Goal: Task Accomplishment & Management: Use online tool/utility

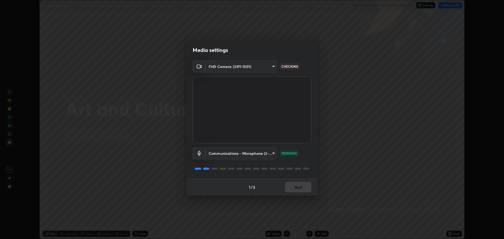
scroll to position [239, 504]
click at [302, 187] on button "Next" at bounding box center [298, 187] width 26 height 11
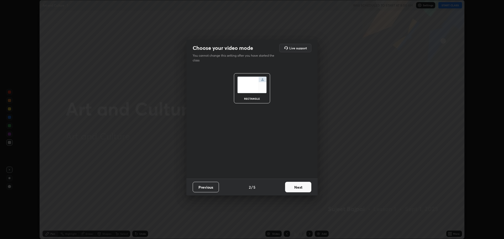
click at [302, 187] on button "Next" at bounding box center [298, 187] width 26 height 11
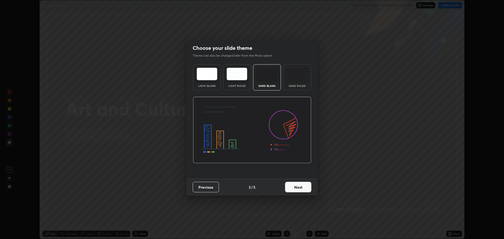
click at [301, 187] on button "Next" at bounding box center [298, 187] width 26 height 11
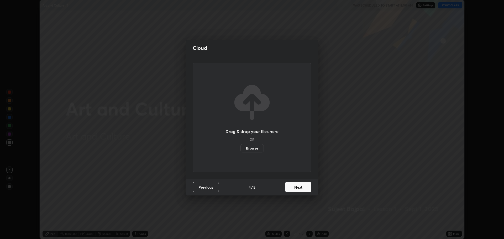
click at [301, 187] on button "Next" at bounding box center [298, 187] width 26 height 11
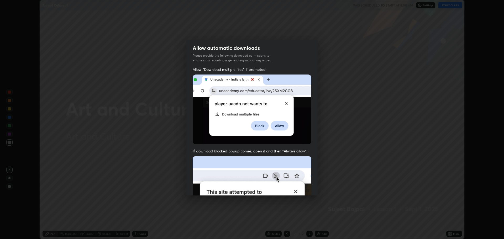
click at [299, 186] on img at bounding box center [252, 213] width 119 height 115
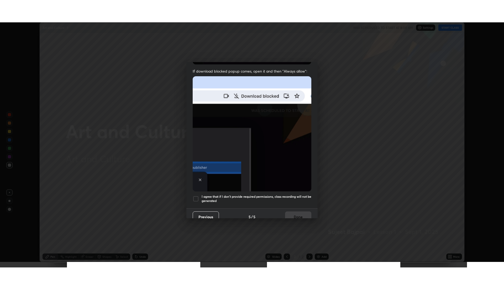
scroll to position [107, 0]
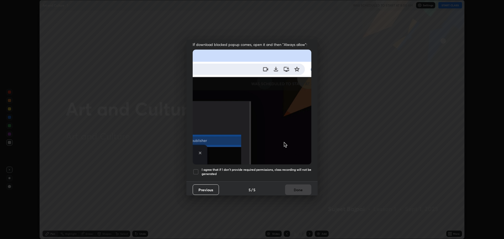
click at [198, 169] on div at bounding box center [196, 172] width 6 height 6
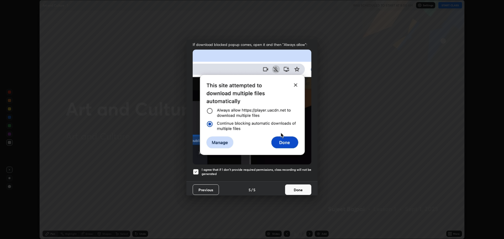
click at [293, 185] on button "Done" at bounding box center [298, 190] width 26 height 11
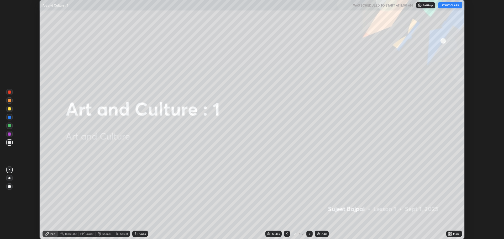
click at [449, 233] on icon at bounding box center [449, 232] width 1 height 1
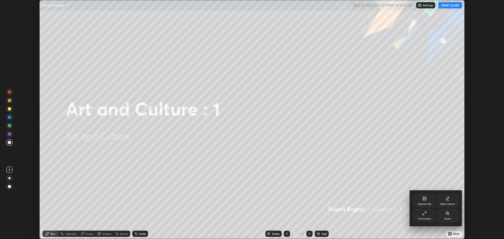
click at [427, 217] on div "Full screen" at bounding box center [424, 216] width 21 height 13
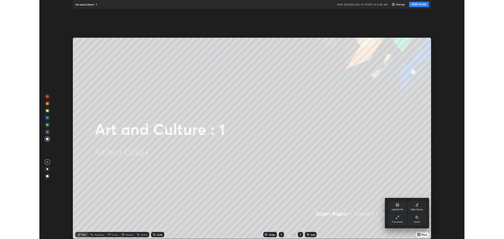
scroll to position [284, 504]
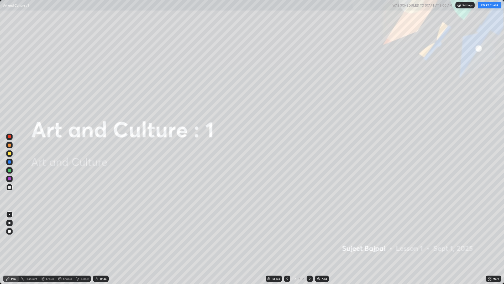
click at [489, 239] on icon at bounding box center [488, 277] width 1 height 1
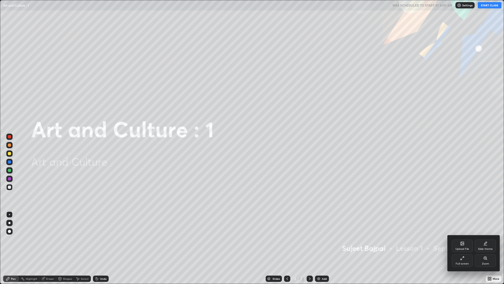
click at [462, 239] on icon at bounding box center [462, 243] width 4 height 4
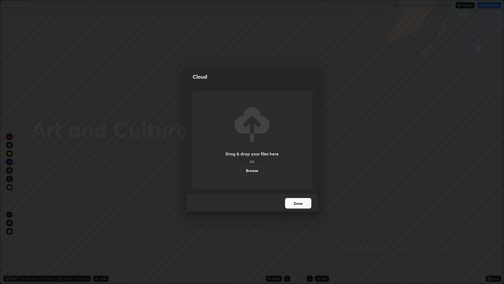
click at [253, 171] on label "Browse" at bounding box center [252, 170] width 23 height 8
click at [241, 171] on input "Browse" at bounding box center [241, 170] width 0 height 8
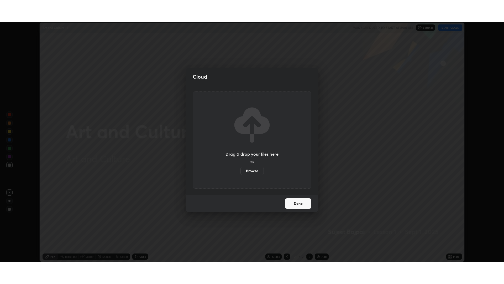
scroll to position [26020, 25755]
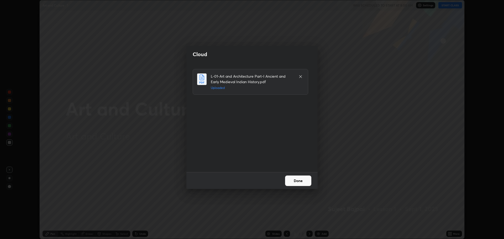
click at [294, 181] on button "Done" at bounding box center [298, 181] width 26 height 11
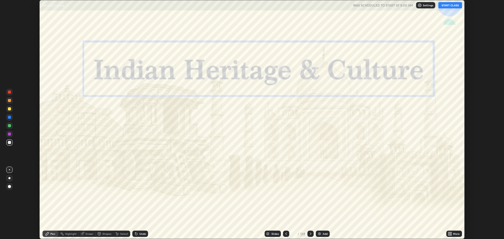
click at [450, 233] on icon at bounding box center [449, 232] width 1 height 1
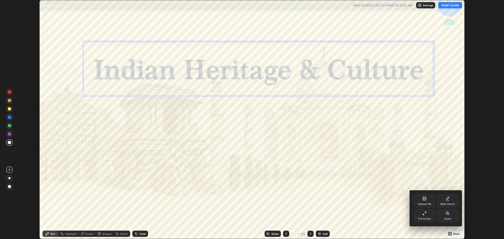
click at [426, 216] on div "Full screen" at bounding box center [424, 216] width 21 height 13
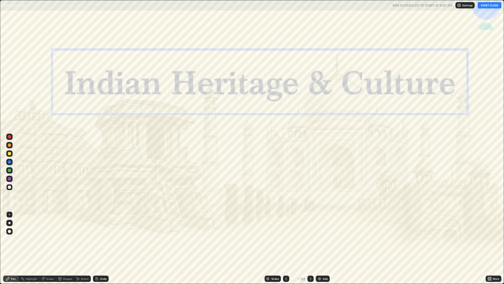
scroll to position [284, 504]
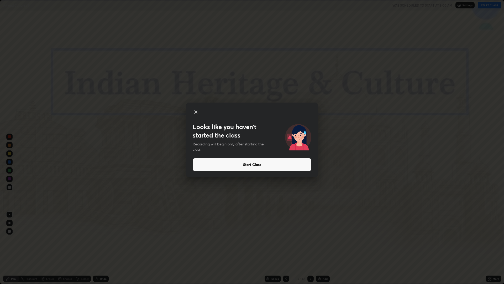
click at [276, 167] on button "Start Class" at bounding box center [252, 164] width 119 height 13
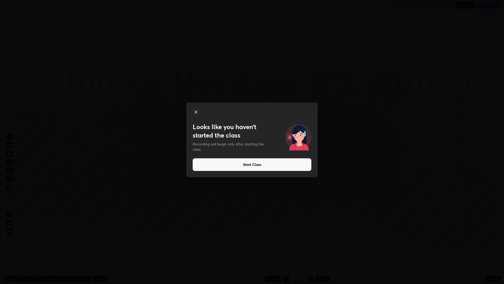
click at [274, 166] on button "Start Class" at bounding box center [252, 164] width 119 height 13
click at [258, 165] on button "Start Class" at bounding box center [252, 164] width 119 height 13
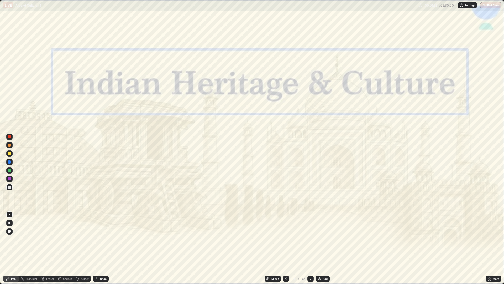
click at [323, 239] on div "Add" at bounding box center [325, 278] width 5 height 3
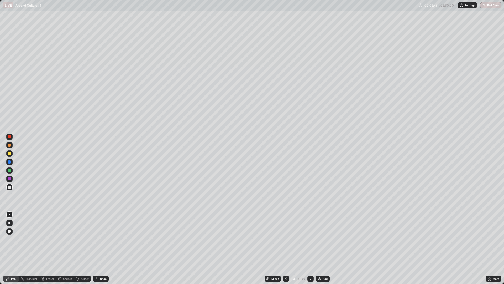
click at [289, 239] on div at bounding box center [286, 278] width 6 height 6
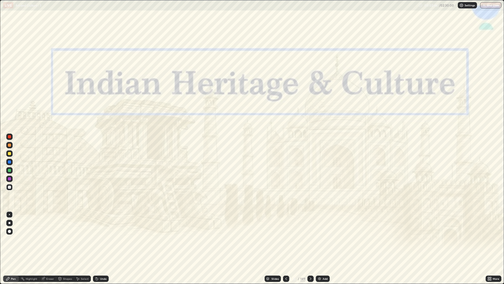
click at [311, 239] on icon at bounding box center [311, 278] width 4 height 4
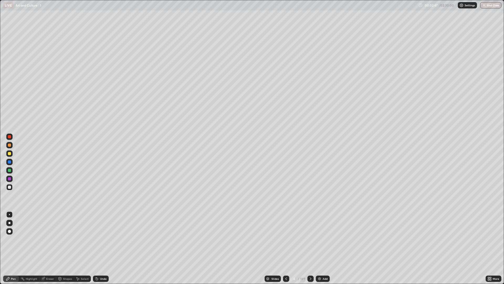
click at [311, 239] on div at bounding box center [310, 278] width 6 height 6
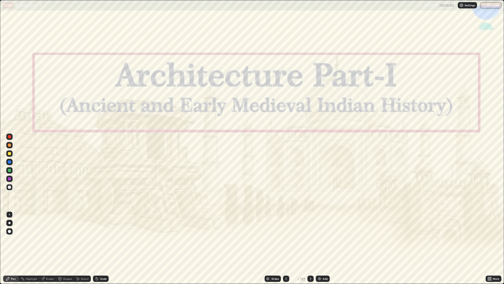
click at [286, 239] on icon at bounding box center [286, 278] width 4 height 4
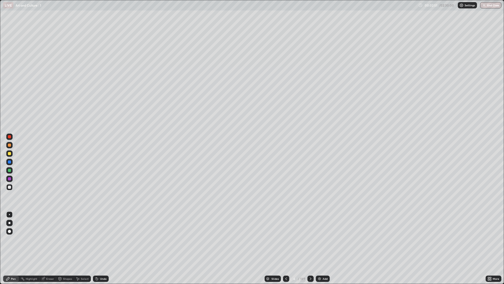
click at [321, 239] on div "Add" at bounding box center [323, 278] width 14 height 6
click at [322, 239] on div "Add" at bounding box center [323, 278] width 14 height 6
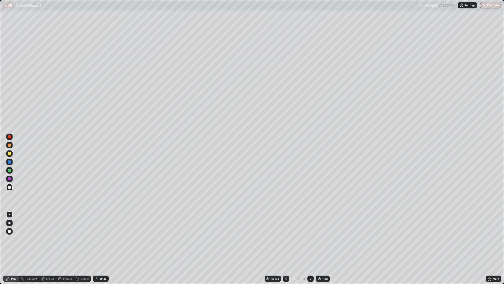
click at [286, 239] on icon at bounding box center [286, 278] width 2 height 3
click at [286, 239] on icon at bounding box center [286, 278] width 4 height 4
click at [284, 239] on icon at bounding box center [286, 278] width 4 height 4
click at [286, 239] on icon at bounding box center [286, 278] width 4 height 4
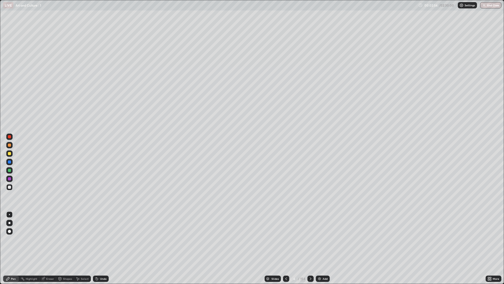
click at [311, 239] on icon at bounding box center [311, 278] width 4 height 4
click at [11, 154] on div at bounding box center [9, 153] width 6 height 6
click at [309, 239] on icon at bounding box center [311, 278] width 4 height 4
click at [106, 239] on div "Undo" at bounding box center [103, 278] width 7 height 3
click at [11, 188] on div at bounding box center [9, 186] width 3 height 3
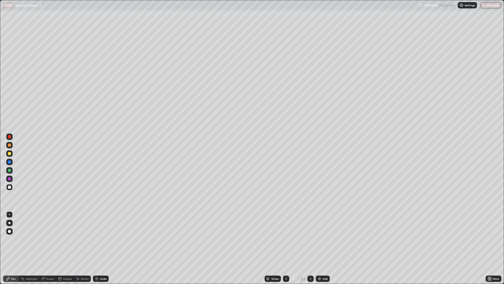
click at [97, 239] on icon at bounding box center [97, 278] width 4 height 4
click at [11, 153] on div at bounding box center [9, 153] width 6 height 6
click at [12, 153] on div at bounding box center [9, 153] width 6 height 6
click at [97, 239] on icon at bounding box center [97, 279] width 2 height 2
click at [98, 239] on div "Undo" at bounding box center [101, 278] width 16 height 6
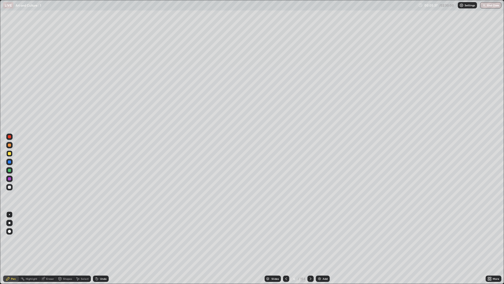
click at [99, 239] on div "Undo" at bounding box center [101, 278] width 16 height 6
click at [48, 239] on div "Eraser" at bounding box center [50, 278] width 8 height 3
click at [11, 239] on div "Pen" at bounding box center [13, 278] width 5 height 3
click at [49, 239] on div "Eraser" at bounding box center [47, 278] width 17 height 6
click at [10, 239] on icon at bounding box center [8, 278] width 4 height 4
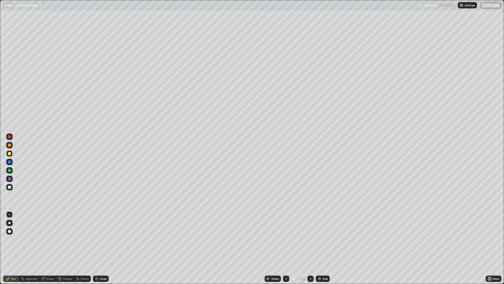
click at [9, 188] on div at bounding box center [9, 186] width 3 height 3
click at [12, 155] on div at bounding box center [9, 153] width 6 height 6
click at [12, 187] on div at bounding box center [9, 187] width 6 height 6
click at [310, 239] on icon at bounding box center [311, 278] width 4 height 4
click at [286, 239] on icon at bounding box center [286, 278] width 4 height 4
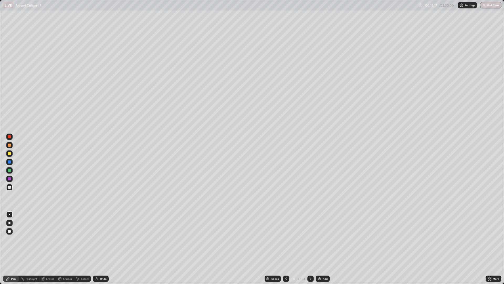
click at [310, 239] on icon at bounding box center [311, 278] width 4 height 4
click at [100, 239] on div "Undo" at bounding box center [101, 278] width 16 height 6
click at [310, 239] on icon at bounding box center [311, 278] width 4 height 4
click at [101, 239] on div "Undo" at bounding box center [103, 278] width 7 height 3
click at [99, 239] on div "Undo" at bounding box center [101, 278] width 16 height 6
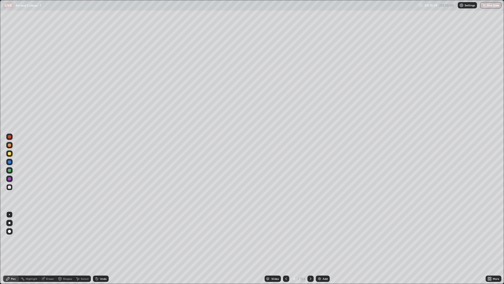
click at [274, 239] on div "Slides" at bounding box center [275, 278] width 7 height 3
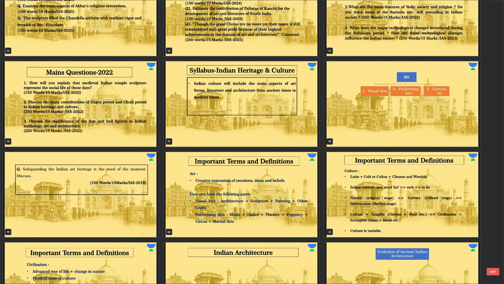
scroll to position [363, 0]
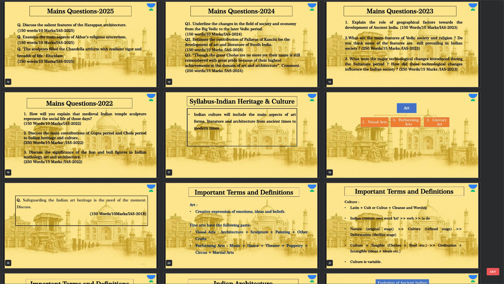
click at [301, 140] on img "grid" at bounding box center [242, 134] width 156 height 85
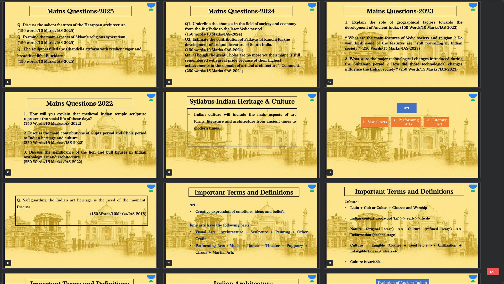
click at [300, 137] on img "grid" at bounding box center [242, 134] width 156 height 85
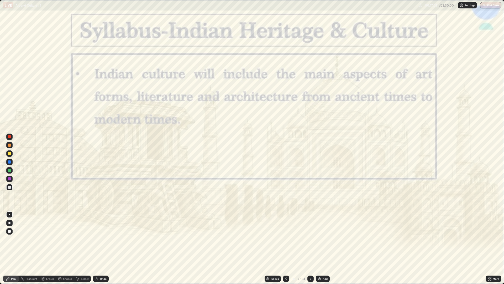
click at [12, 136] on div at bounding box center [9, 136] width 6 height 6
click at [286, 239] on icon at bounding box center [286, 278] width 2 height 3
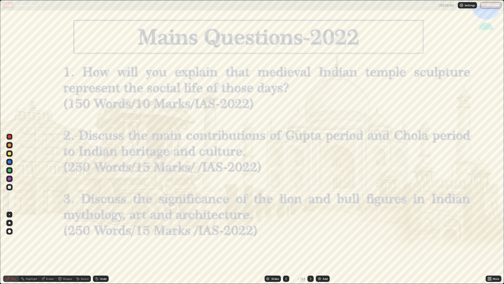
click at [286, 239] on icon at bounding box center [286, 278] width 4 height 4
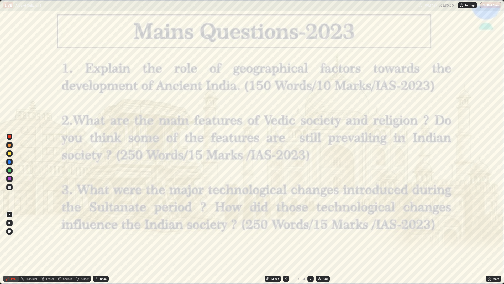
click at [286, 239] on icon at bounding box center [286, 278] width 4 height 4
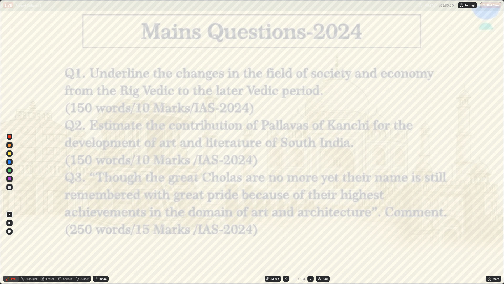
click at [286, 239] on icon at bounding box center [286, 278] width 4 height 4
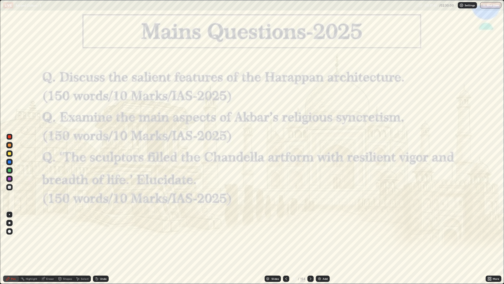
click at [286, 239] on icon at bounding box center [286, 278] width 4 height 4
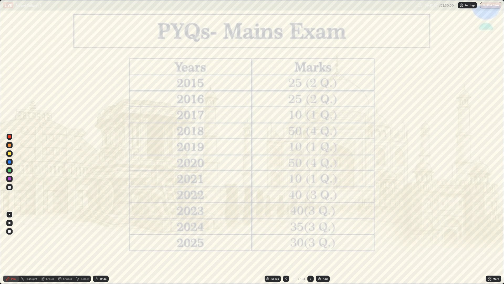
click at [286, 239] on icon at bounding box center [286, 278] width 4 height 4
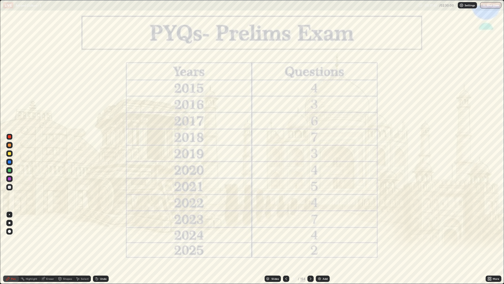
click at [286, 239] on icon at bounding box center [286, 278] width 4 height 4
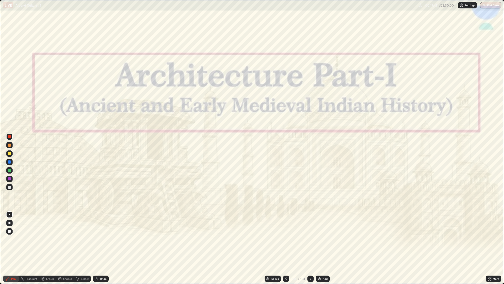
click at [285, 239] on div at bounding box center [286, 278] width 6 height 6
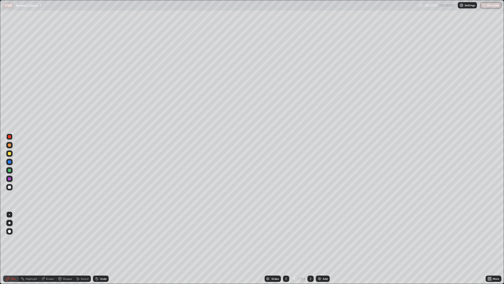
click at [285, 239] on div at bounding box center [286, 278] width 6 height 6
click at [286, 239] on icon at bounding box center [286, 278] width 4 height 4
click at [309, 239] on icon at bounding box center [311, 278] width 4 height 4
click at [307, 239] on div at bounding box center [310, 278] width 6 height 6
click at [285, 239] on icon at bounding box center [286, 278] width 2 height 3
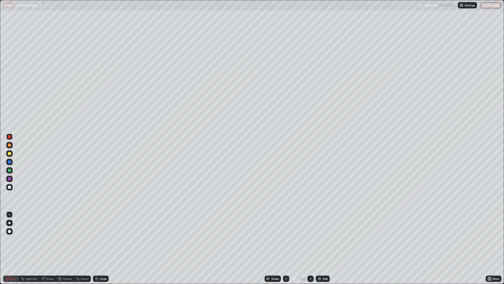
click at [9, 188] on div at bounding box center [9, 186] width 3 height 3
click at [276, 239] on div "Slides" at bounding box center [275, 278] width 7 height 3
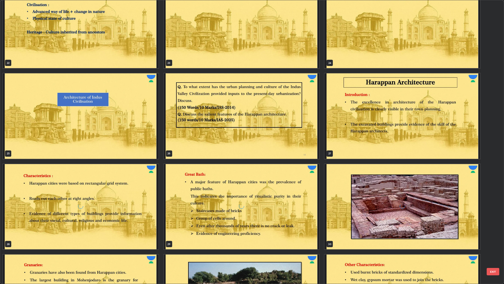
scroll to position [655, 0]
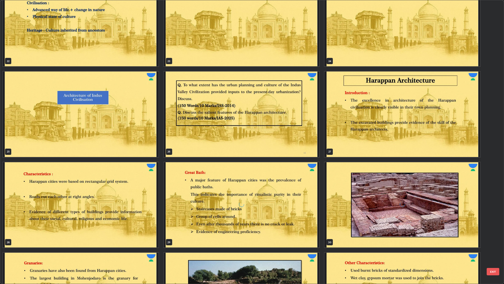
click at [285, 119] on img "grid" at bounding box center [242, 113] width 156 height 85
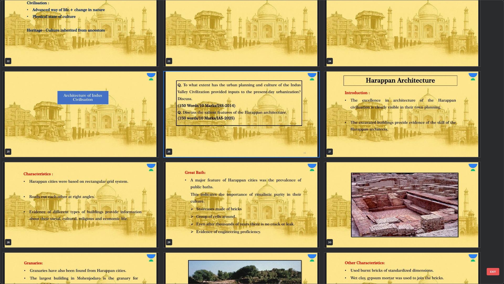
click at [287, 117] on img "grid" at bounding box center [242, 113] width 156 height 85
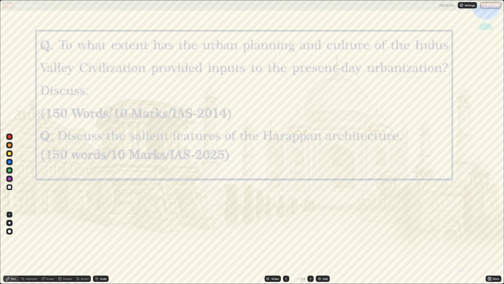
click at [270, 239] on div "Slides" at bounding box center [273, 278] width 16 height 6
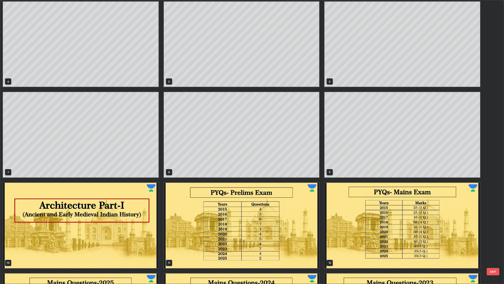
scroll to position [90, 0]
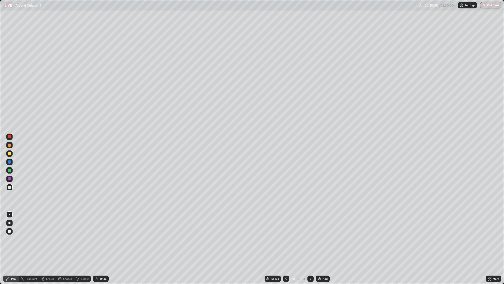
click at [12, 187] on div at bounding box center [9, 187] width 6 height 6
click at [310, 239] on icon at bounding box center [311, 278] width 4 height 4
click at [100, 239] on div "Undo" at bounding box center [101, 278] width 16 height 6
click at [101, 239] on div "Undo" at bounding box center [101, 278] width 16 height 6
click at [47, 239] on div "Eraser" at bounding box center [50, 278] width 8 height 3
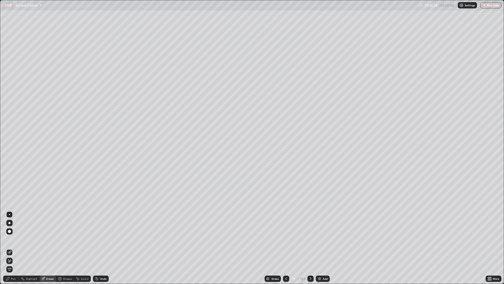
click at [310, 239] on icon at bounding box center [311, 278] width 2 height 3
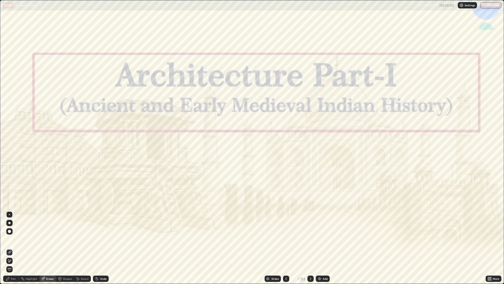
click at [286, 239] on icon at bounding box center [286, 278] width 4 height 4
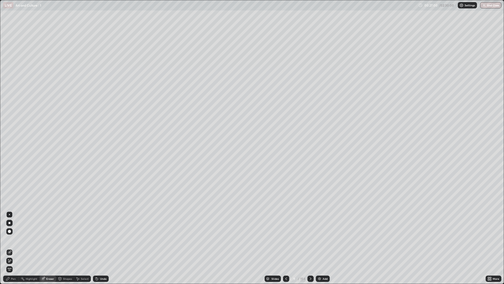
click at [321, 239] on img at bounding box center [319, 278] width 4 height 4
click at [322, 239] on div "Add" at bounding box center [323, 278] width 14 height 6
click at [321, 239] on div "Add" at bounding box center [323, 278] width 14 height 6
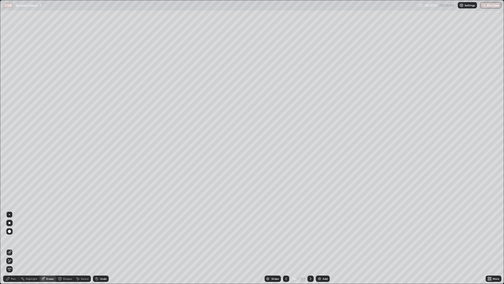
click at [322, 239] on div "Add" at bounding box center [323, 278] width 14 height 6
click at [321, 239] on div "Add" at bounding box center [323, 278] width 14 height 6
click at [283, 239] on div at bounding box center [286, 278] width 6 height 6
click at [286, 239] on icon at bounding box center [286, 278] width 4 height 4
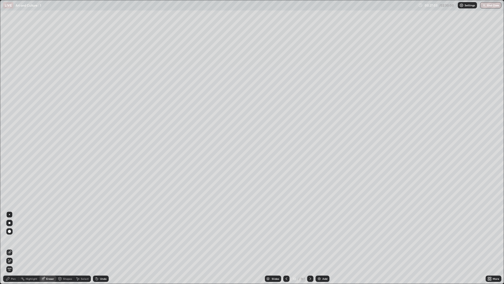
click at [285, 239] on div at bounding box center [286, 278] width 6 height 6
click at [283, 239] on div at bounding box center [286, 278] width 6 height 6
click at [284, 239] on div at bounding box center [286, 278] width 6 height 6
click at [310, 239] on icon at bounding box center [310, 278] width 4 height 4
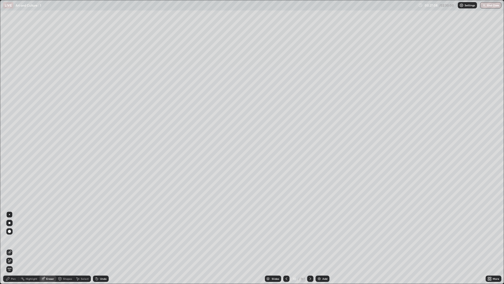
click at [13, 239] on div "Pen" at bounding box center [13, 278] width 5 height 3
click at [11, 153] on div at bounding box center [9, 153] width 6 height 6
click at [286, 239] on icon at bounding box center [286, 278] width 4 height 4
click at [307, 239] on div at bounding box center [310, 278] width 6 height 6
click at [271, 239] on div "Slides" at bounding box center [273, 278] width 16 height 6
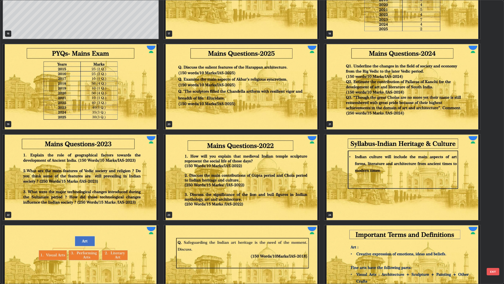
scroll to position [503, 0]
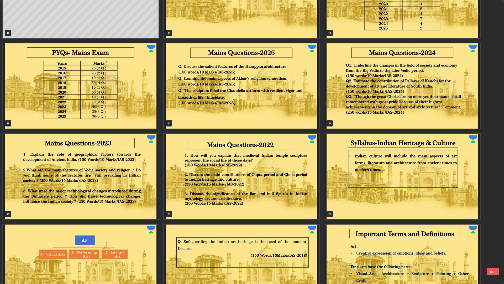
click at [281, 92] on img "grid" at bounding box center [242, 85] width 156 height 85
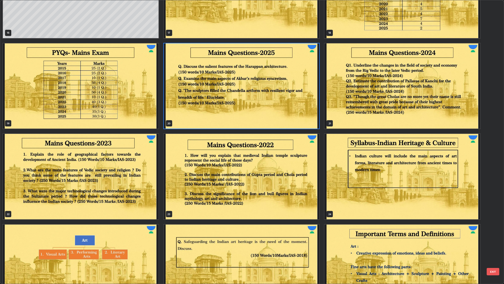
click at [280, 95] on img "grid" at bounding box center [242, 85] width 156 height 85
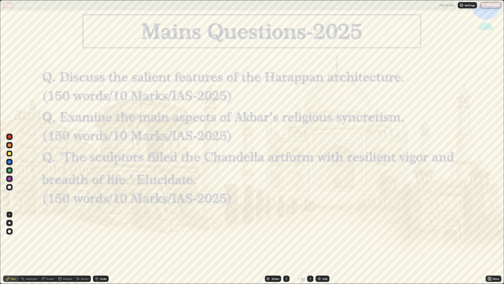
click at [12, 136] on div at bounding box center [9, 136] width 6 height 6
click at [309, 239] on div at bounding box center [310, 278] width 6 height 6
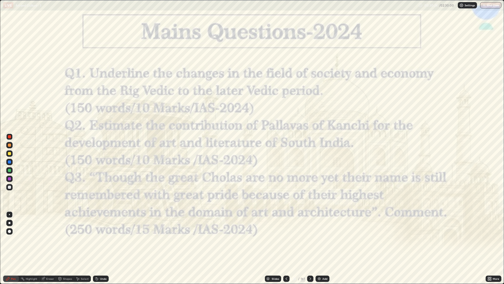
click at [304, 239] on div "161" at bounding box center [303, 278] width 4 height 5
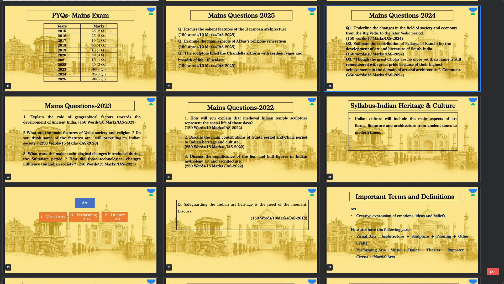
scroll to position [542, 0]
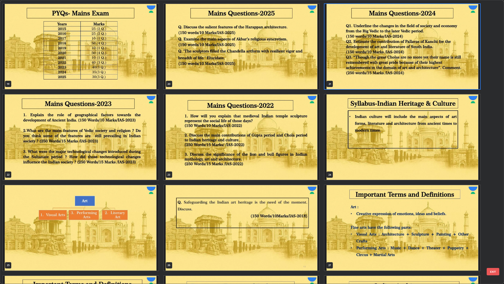
click at [84, 146] on img "grid" at bounding box center [81, 136] width 156 height 85
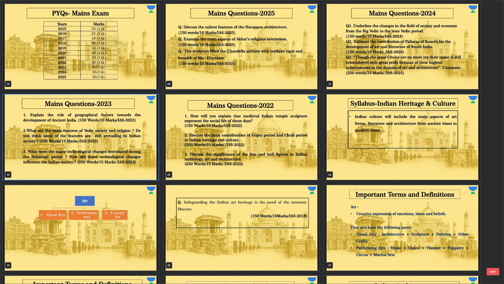
click at [84, 146] on img "grid" at bounding box center [81, 136] width 156 height 85
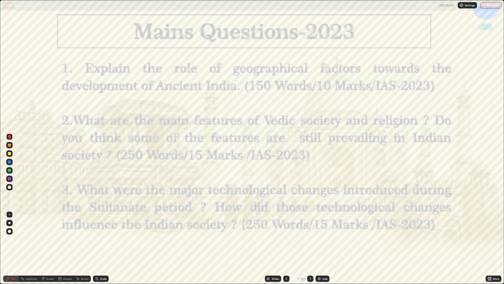
click at [270, 239] on div "Slides" at bounding box center [273, 278] width 16 height 6
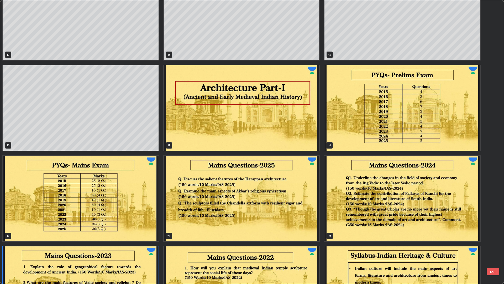
scroll to position [383, 0]
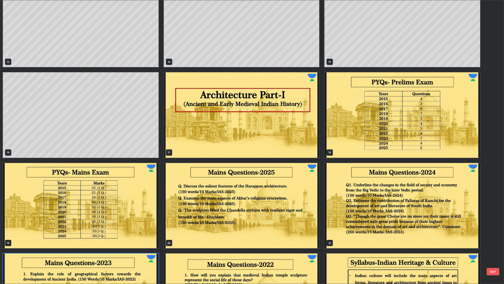
click at [426, 115] on img "grid" at bounding box center [403, 114] width 156 height 85
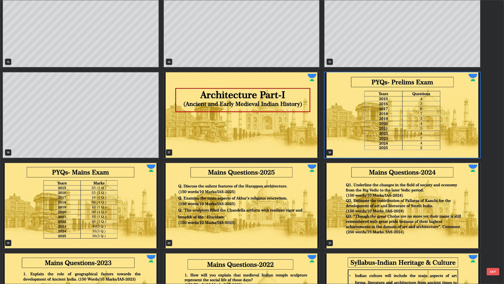
click at [426, 116] on img "grid" at bounding box center [403, 114] width 156 height 85
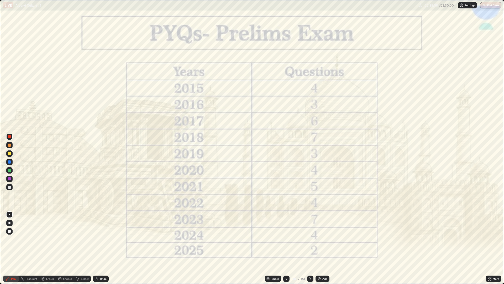
click at [12, 179] on div at bounding box center [9, 178] width 6 height 6
click at [286, 239] on div at bounding box center [286, 278] width 6 height 6
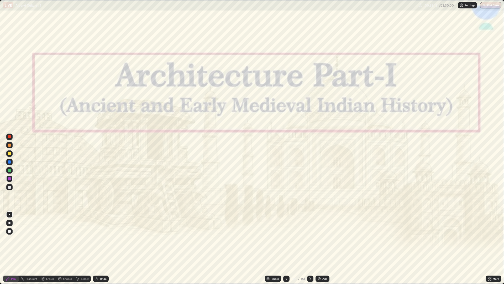
click at [10, 179] on div at bounding box center [9, 178] width 3 height 3
click at [100, 239] on div "Undo" at bounding box center [101, 278] width 16 height 6
click at [310, 239] on icon at bounding box center [310, 278] width 4 height 4
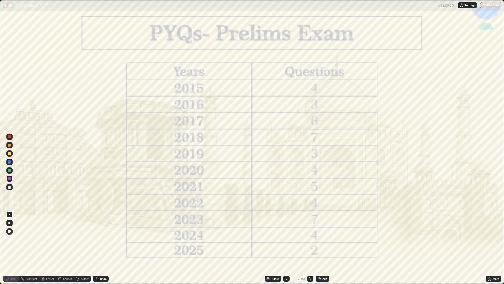
click at [11, 178] on div at bounding box center [9, 178] width 6 height 6
click at [310, 239] on icon at bounding box center [310, 278] width 4 height 4
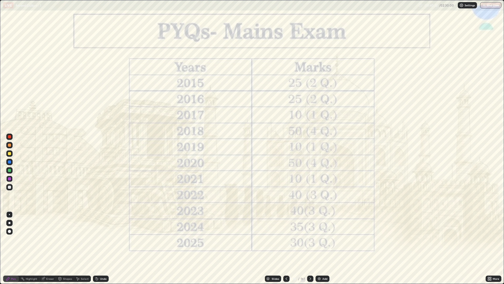
click at [309, 239] on icon at bounding box center [310, 278] width 4 height 4
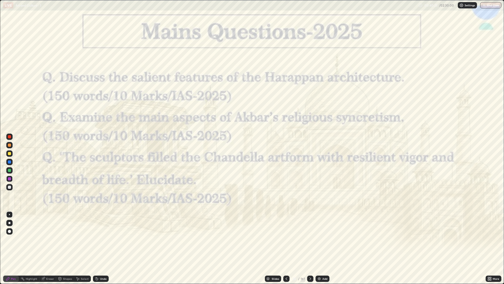
click at [284, 239] on icon at bounding box center [286, 278] width 4 height 4
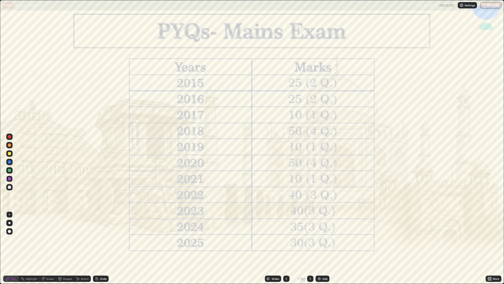
click at [286, 239] on icon at bounding box center [286, 278] width 4 height 4
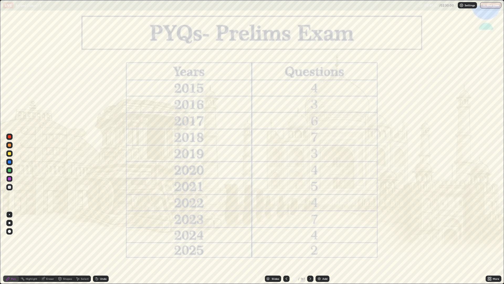
click at [286, 239] on icon at bounding box center [286, 278] width 4 height 4
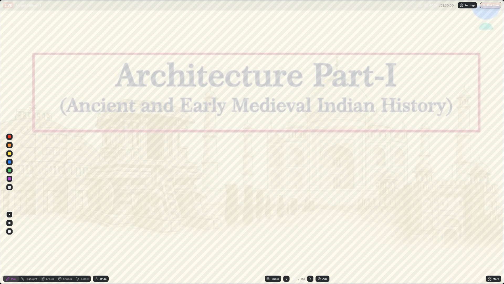
click at [285, 239] on div at bounding box center [286, 278] width 6 height 6
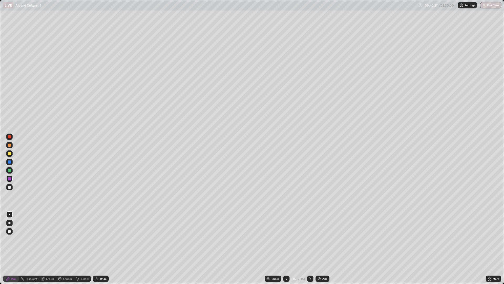
click at [284, 239] on icon at bounding box center [286, 278] width 4 height 4
click at [283, 239] on div at bounding box center [286, 278] width 6 height 6
click at [284, 239] on icon at bounding box center [286, 278] width 4 height 4
click at [284, 239] on div at bounding box center [286, 278] width 6 height 6
click at [286, 239] on icon at bounding box center [286, 278] width 4 height 4
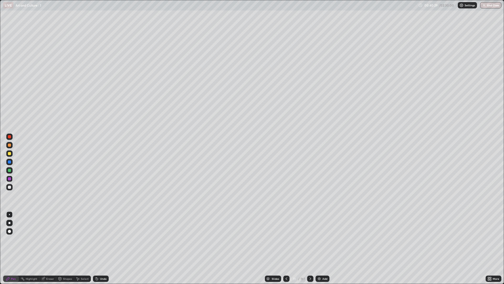
click at [286, 239] on icon at bounding box center [286, 278] width 4 height 4
click at [284, 239] on div at bounding box center [286, 278] width 6 height 6
click at [307, 239] on div at bounding box center [310, 278] width 6 height 6
click at [12, 187] on div at bounding box center [9, 187] width 6 height 6
click at [12, 153] on div at bounding box center [9, 153] width 6 height 6
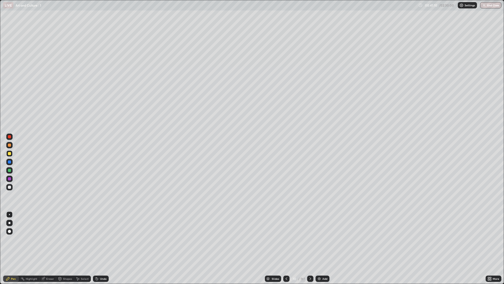
click at [100, 239] on div "Undo" at bounding box center [103, 278] width 7 height 3
click at [100, 239] on div "Undo" at bounding box center [100, 278] width 18 height 11
click at [310, 239] on icon at bounding box center [310, 278] width 4 height 4
click at [12, 186] on div at bounding box center [9, 187] width 6 height 6
click at [101, 239] on div "Undo" at bounding box center [101, 278] width 16 height 6
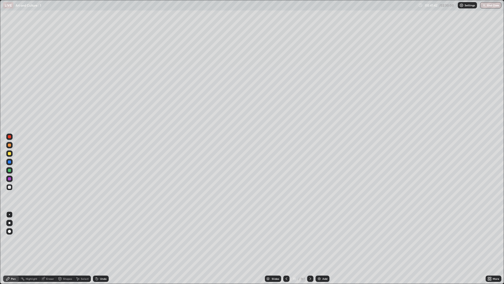
click at [101, 239] on div "Undo" at bounding box center [101, 278] width 16 height 6
click at [102, 239] on div "Undo" at bounding box center [100, 278] width 18 height 11
click at [287, 239] on div at bounding box center [286, 278] width 6 height 6
click at [321, 239] on img at bounding box center [319, 278] width 4 height 4
click at [321, 239] on div "Add" at bounding box center [323, 278] width 14 height 6
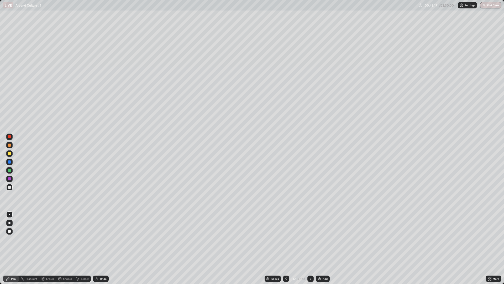
click at [320, 239] on img at bounding box center [319, 278] width 4 height 4
click at [283, 239] on div at bounding box center [286, 278] width 6 height 11
click at [284, 239] on icon at bounding box center [286, 278] width 4 height 4
click at [285, 239] on div at bounding box center [286, 278] width 6 height 6
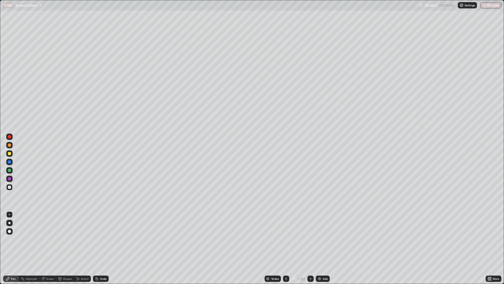
click at [286, 239] on div at bounding box center [286, 278] width 6 height 6
click at [309, 239] on icon at bounding box center [311, 278] width 4 height 4
click at [105, 239] on div "Undo" at bounding box center [103, 278] width 7 height 3
click at [104, 239] on div "Undo" at bounding box center [101, 278] width 16 height 6
click at [106, 239] on div "Undo" at bounding box center [101, 278] width 16 height 6
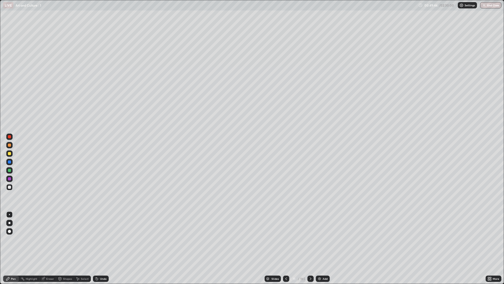
click at [101, 239] on div "Undo" at bounding box center [101, 278] width 16 height 6
click at [310, 239] on icon at bounding box center [311, 278] width 4 height 4
click at [12, 152] on div at bounding box center [9, 153] width 6 height 6
click at [309, 239] on icon at bounding box center [311, 278] width 4 height 4
click at [308, 239] on div at bounding box center [310, 278] width 6 height 6
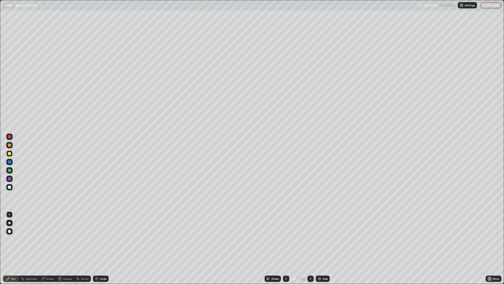
click at [286, 239] on icon at bounding box center [286, 278] width 4 height 4
click at [311, 239] on div at bounding box center [310, 278] width 6 height 6
click at [100, 239] on div "Undo" at bounding box center [101, 278] width 16 height 6
click at [98, 239] on div "Undo" at bounding box center [101, 278] width 16 height 6
click at [100, 239] on div "Undo" at bounding box center [103, 278] width 7 height 3
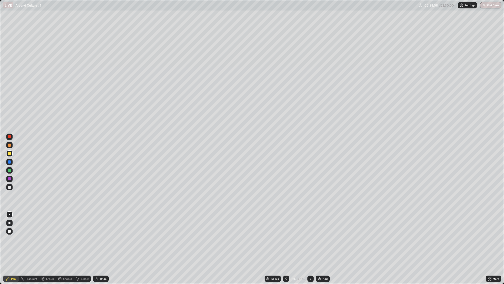
click at [101, 239] on div "Undo" at bounding box center [101, 278] width 16 height 6
click at [103, 239] on div "Undo" at bounding box center [103, 278] width 7 height 3
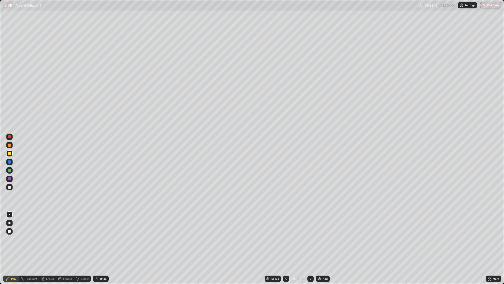
click at [103, 239] on div "Undo" at bounding box center [103, 278] width 7 height 3
click at [12, 188] on div at bounding box center [9, 187] width 6 height 6
click at [310, 239] on icon at bounding box center [311, 278] width 4 height 4
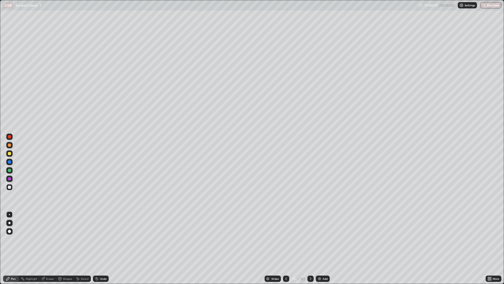
click at [285, 239] on icon at bounding box center [286, 278] width 2 height 3
click at [310, 239] on icon at bounding box center [311, 278] width 4 height 4
click at [97, 239] on icon at bounding box center [97, 279] width 2 height 2
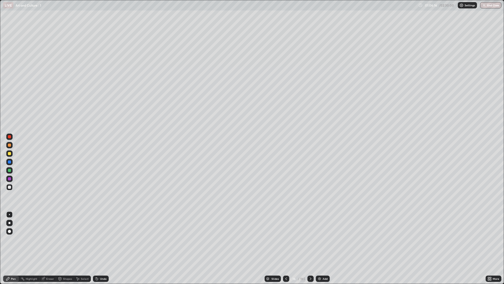
click at [98, 239] on div "Undo" at bounding box center [101, 278] width 16 height 6
click at [287, 239] on icon at bounding box center [286, 278] width 4 height 4
click at [286, 239] on icon at bounding box center [286, 278] width 4 height 4
click at [285, 239] on icon at bounding box center [286, 278] width 4 height 4
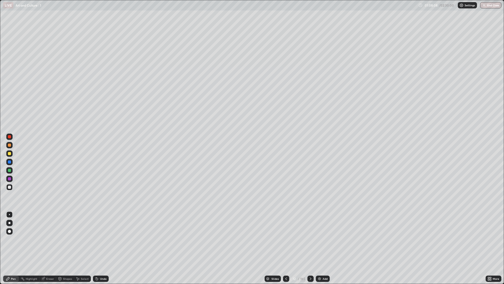
click at [313, 239] on div at bounding box center [310, 278] width 6 height 6
click at [308, 239] on div at bounding box center [310, 278] width 6 height 11
click at [311, 239] on div at bounding box center [310, 278] width 6 height 6
click at [309, 239] on div at bounding box center [310, 278] width 6 height 6
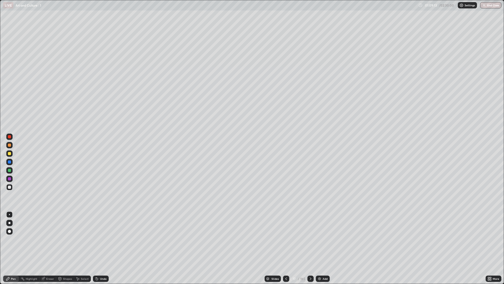
click at [310, 239] on icon at bounding box center [311, 278] width 4 height 4
click at [312, 239] on icon at bounding box center [311, 278] width 4 height 4
click at [47, 239] on div "Eraser" at bounding box center [50, 278] width 8 height 3
click at [11, 239] on span "Erase all" at bounding box center [10, 268] width 6 height 3
click at [13, 239] on div "Pen" at bounding box center [13, 278] width 5 height 3
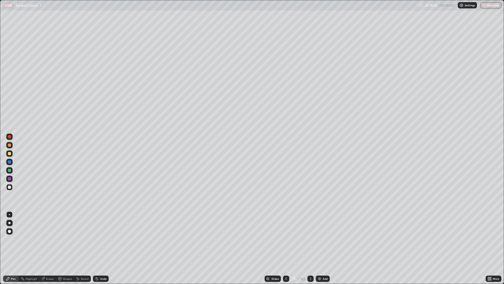
click at [12, 153] on div at bounding box center [9, 153] width 6 height 6
click at [12, 187] on div at bounding box center [9, 187] width 6 height 6
click at [312, 239] on icon at bounding box center [311, 278] width 4 height 4
click at [100, 239] on div "Undo" at bounding box center [103, 278] width 7 height 3
click at [104, 239] on div "Undo" at bounding box center [103, 278] width 7 height 3
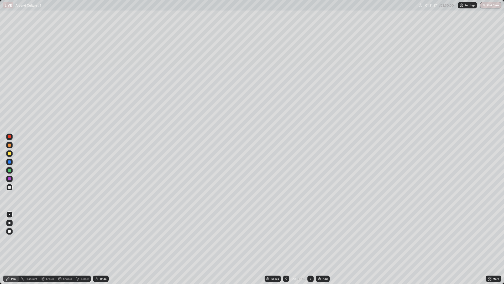
click at [105, 239] on div "Undo" at bounding box center [101, 278] width 16 height 6
click at [105, 239] on div "Undo" at bounding box center [100, 278] width 18 height 11
click at [310, 239] on icon at bounding box center [311, 278] width 4 height 4
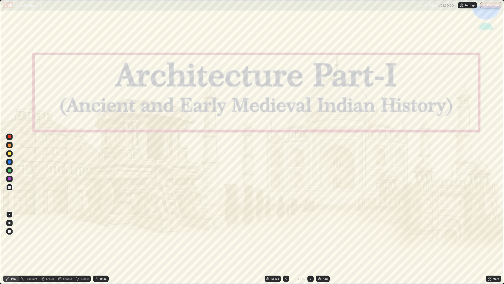
click at [285, 239] on icon at bounding box center [286, 278] width 2 height 3
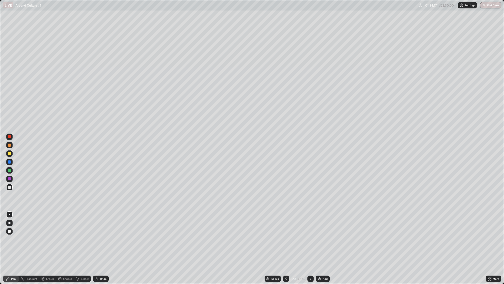
click at [322, 239] on div "Add" at bounding box center [323, 278] width 14 height 6
click at [321, 239] on div "Add" at bounding box center [323, 278] width 14 height 6
click at [319, 239] on div "Add" at bounding box center [323, 278] width 14 height 6
click at [286, 239] on icon at bounding box center [286, 278] width 4 height 4
click at [285, 239] on icon at bounding box center [286, 278] width 4 height 4
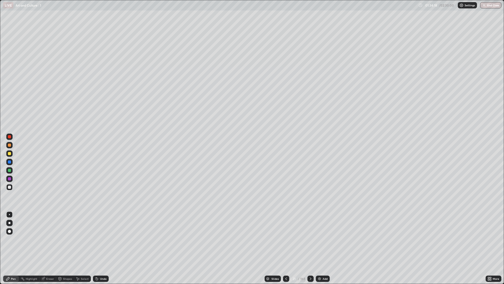
click at [286, 239] on icon at bounding box center [286, 278] width 4 height 4
click at [310, 239] on icon at bounding box center [311, 278] width 4 height 4
click at [103, 239] on div "Undo" at bounding box center [103, 278] width 7 height 3
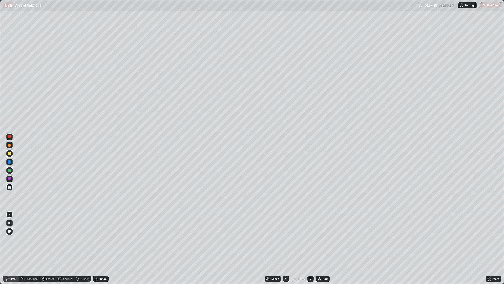
click at [101, 239] on div "Undo" at bounding box center [103, 278] width 7 height 3
click at [100, 239] on div "Undo" at bounding box center [101, 278] width 16 height 6
click at [100, 239] on div "Undo" at bounding box center [103, 278] width 7 height 3
click at [101, 239] on div "Undo" at bounding box center [103, 278] width 7 height 3
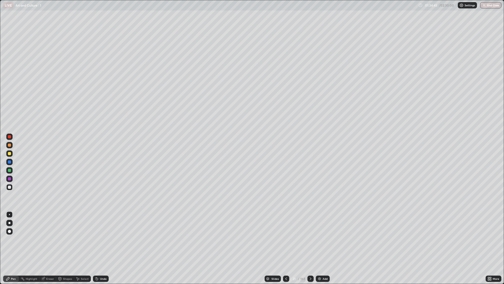
click at [101, 239] on div "Undo" at bounding box center [103, 278] width 7 height 3
click at [101, 239] on div "Undo" at bounding box center [101, 278] width 16 height 6
click at [310, 239] on div at bounding box center [310, 278] width 6 height 6
click at [50, 239] on div "Eraser" at bounding box center [47, 278] width 17 height 6
click at [12, 239] on div "Pen" at bounding box center [13, 278] width 5 height 3
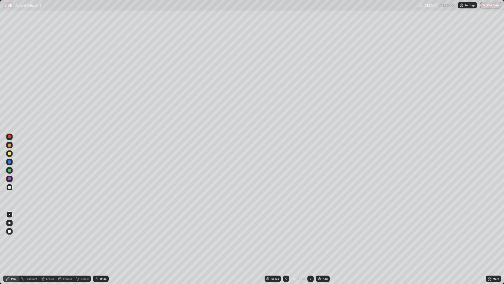
click at [9, 187] on div at bounding box center [9, 186] width 3 height 3
click at [107, 239] on div "Undo" at bounding box center [101, 278] width 16 height 6
click at [310, 239] on icon at bounding box center [311, 278] width 4 height 4
click at [106, 239] on div "Undo" at bounding box center [101, 278] width 16 height 6
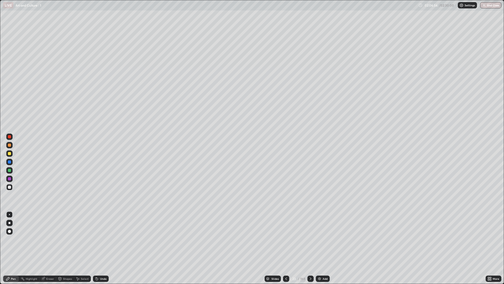
click at [12, 154] on div at bounding box center [9, 153] width 6 height 6
click at [312, 239] on div at bounding box center [310, 278] width 6 height 6
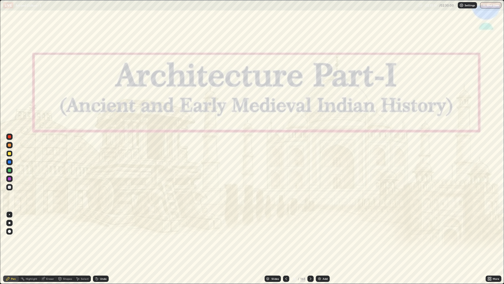
click at [286, 239] on icon at bounding box center [286, 278] width 4 height 4
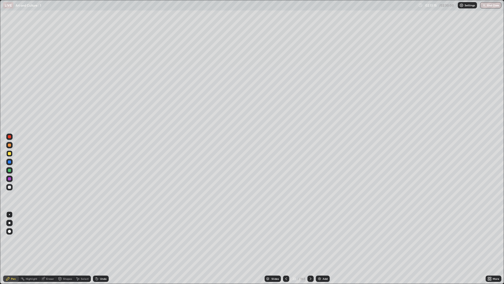
click at [321, 239] on div "Add" at bounding box center [323, 278] width 14 height 6
click at [307, 239] on div at bounding box center [310, 278] width 6 height 6
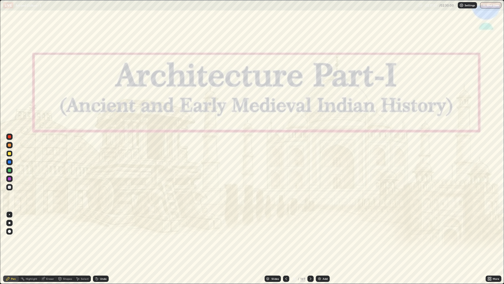
click at [308, 239] on div at bounding box center [310, 278] width 6 height 6
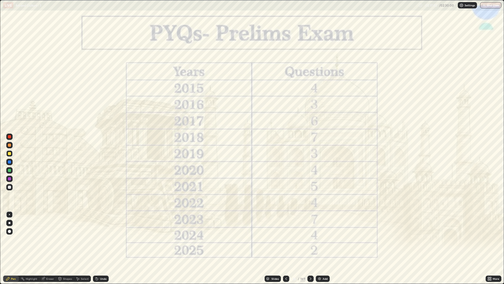
click at [310, 239] on icon at bounding box center [311, 278] width 4 height 4
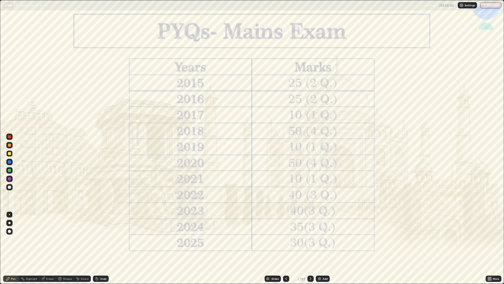
click at [310, 239] on icon at bounding box center [311, 278] width 4 height 4
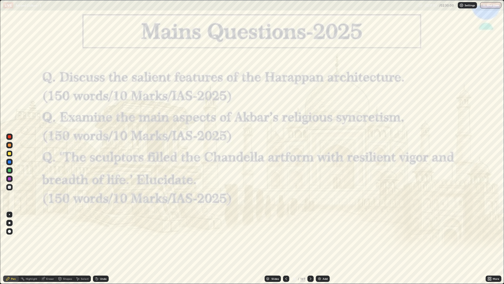
click at [310, 239] on icon at bounding box center [311, 278] width 4 height 4
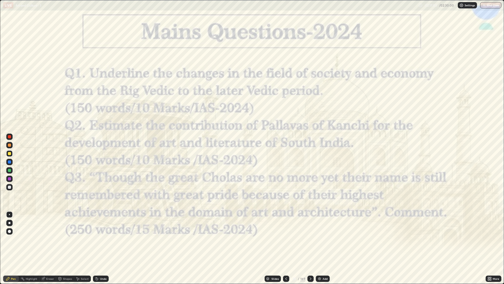
click at [308, 239] on div at bounding box center [310, 278] width 6 height 6
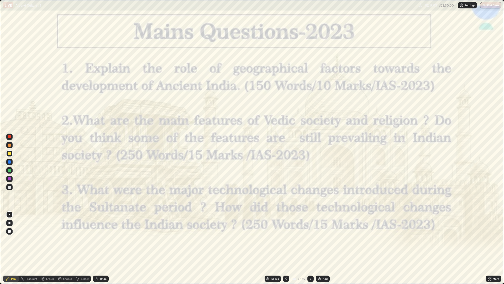
click at [308, 239] on div at bounding box center [310, 278] width 6 height 6
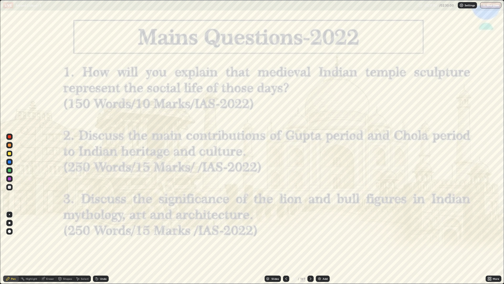
click at [309, 239] on div at bounding box center [310, 278] width 6 height 11
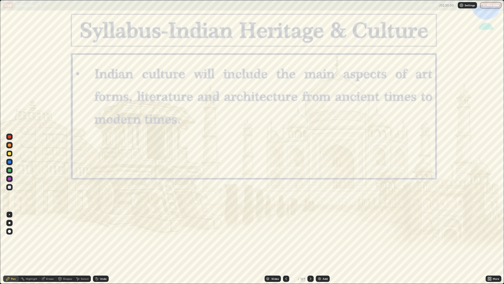
click at [310, 239] on icon at bounding box center [311, 278] width 4 height 4
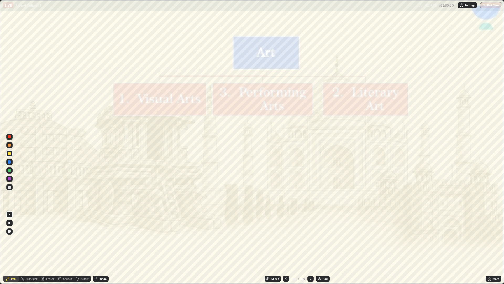
click at [309, 239] on icon at bounding box center [311, 278] width 4 height 4
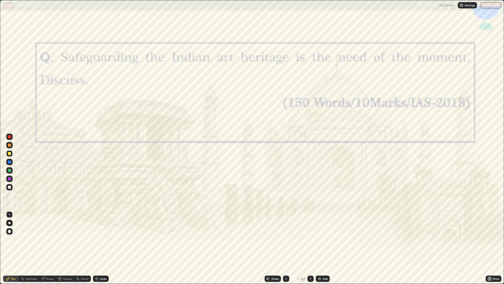
click at [285, 239] on icon at bounding box center [286, 278] width 4 height 4
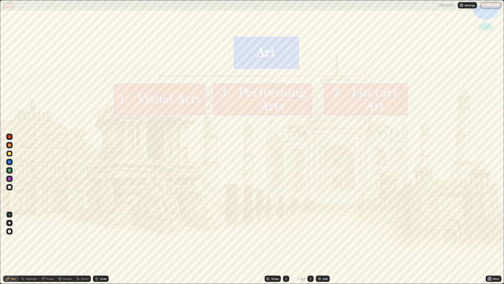
click at [286, 239] on icon at bounding box center [286, 278] width 4 height 4
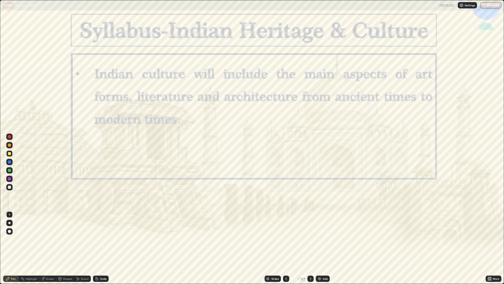
click at [286, 239] on icon at bounding box center [286, 278] width 4 height 4
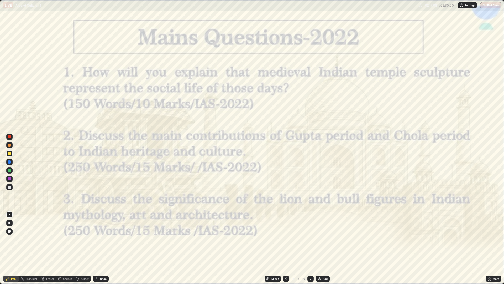
click at [307, 239] on div at bounding box center [310, 278] width 6 height 11
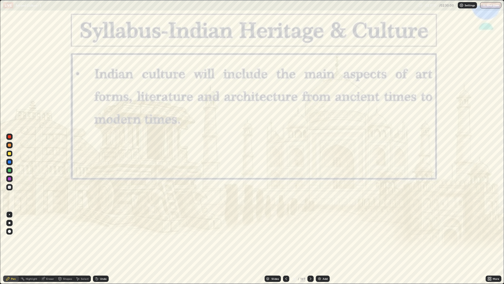
click at [309, 239] on icon at bounding box center [311, 278] width 4 height 4
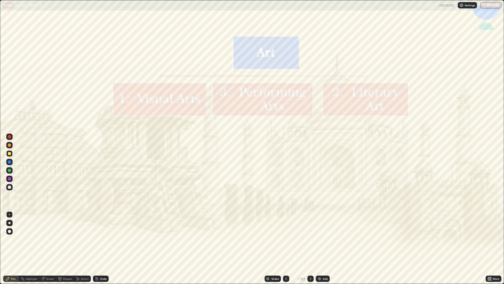
click at [307, 239] on div at bounding box center [310, 278] width 6 height 11
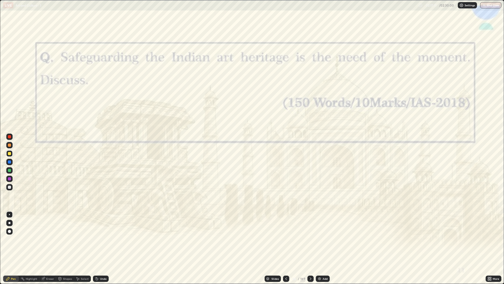
click at [307, 239] on div at bounding box center [310, 278] width 6 height 11
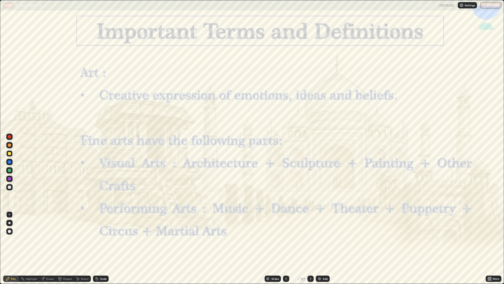
click at [307, 239] on div at bounding box center [310, 278] width 6 height 6
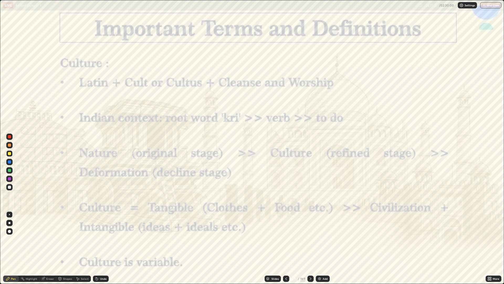
click at [308, 239] on div at bounding box center [310, 278] width 6 height 6
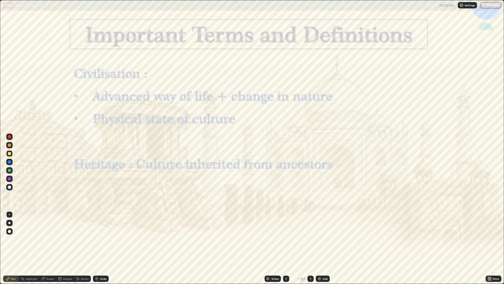
click at [307, 239] on div at bounding box center [310, 278] width 6 height 11
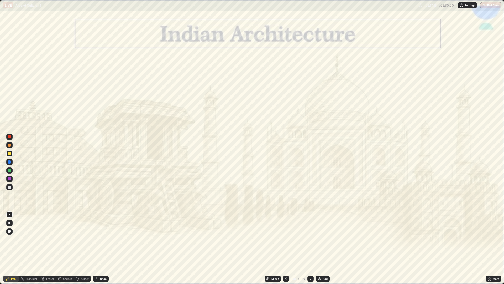
click at [309, 239] on div at bounding box center [310, 278] width 6 height 6
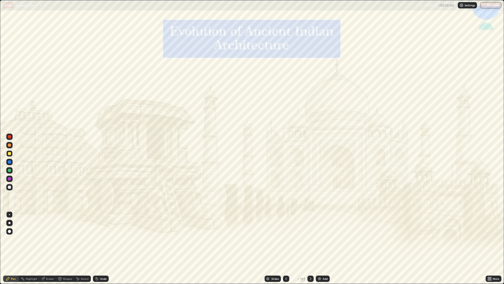
click at [284, 239] on div at bounding box center [286, 278] width 6 height 6
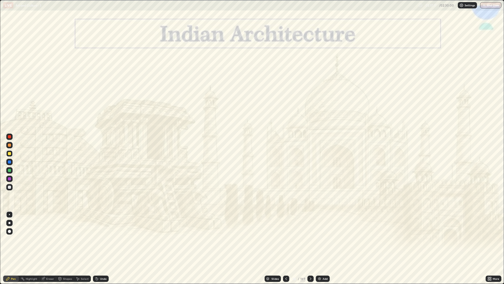
click at [286, 239] on icon at bounding box center [286, 278] width 4 height 4
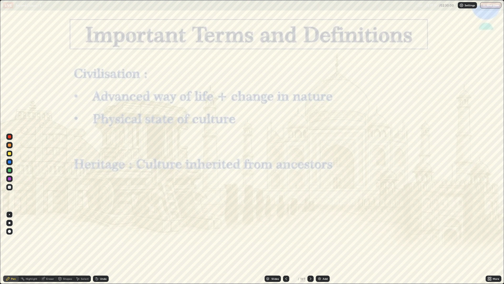
click at [322, 239] on div "Add" at bounding box center [323, 278] width 14 height 6
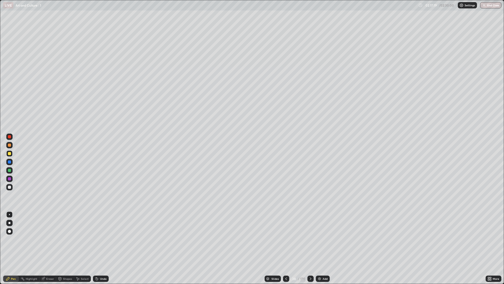
click at [322, 239] on div "Add" at bounding box center [323, 278] width 14 height 6
click at [320, 239] on img at bounding box center [319, 278] width 4 height 4
click at [286, 239] on icon at bounding box center [286, 278] width 4 height 4
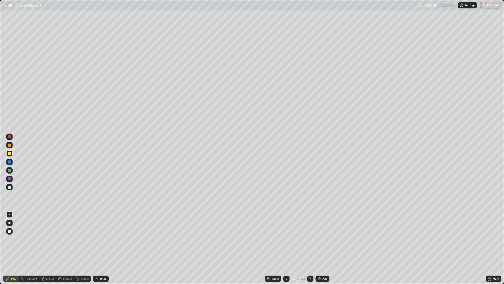
click at [286, 239] on icon at bounding box center [286, 278] width 4 height 4
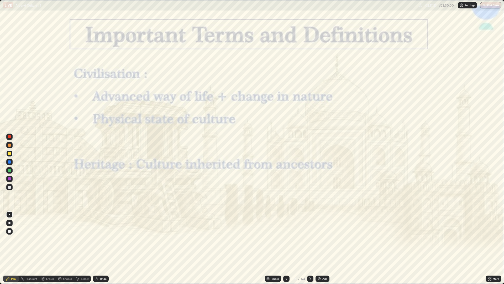
click at [308, 239] on div at bounding box center [310, 278] width 6 height 6
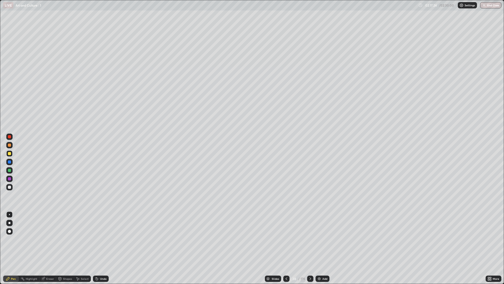
click at [12, 186] on div at bounding box center [9, 187] width 6 height 6
click at [276, 239] on div "Slides" at bounding box center [275, 278] width 7 height 3
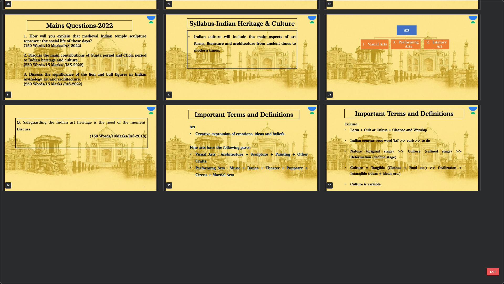
scroll to position [733, 0]
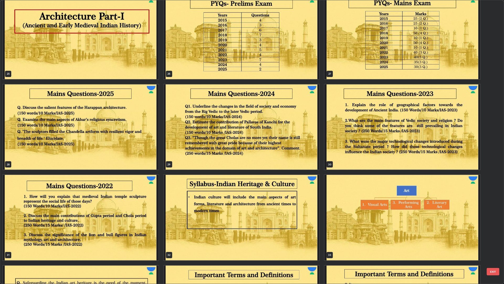
click at [141, 148] on img "grid" at bounding box center [81, 126] width 156 height 85
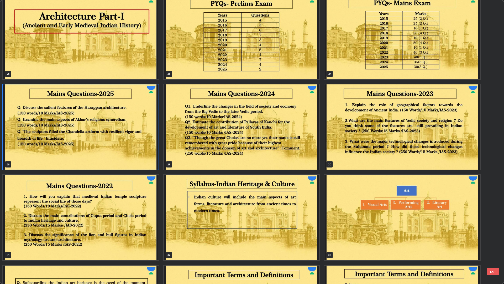
click at [140, 150] on img "grid" at bounding box center [81, 126] width 156 height 85
click at [143, 150] on img "grid" at bounding box center [81, 126] width 156 height 85
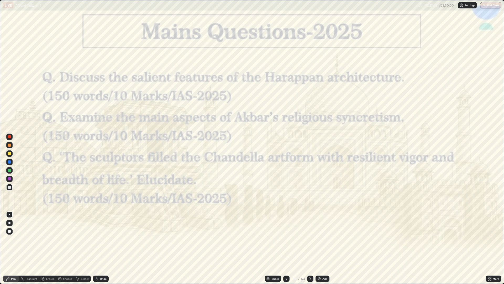
click at [277, 239] on div "Slides" at bounding box center [275, 278] width 7 height 3
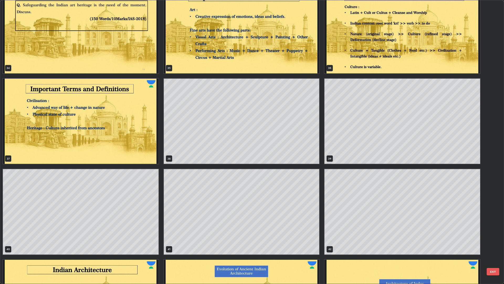
scroll to position [1020, 0]
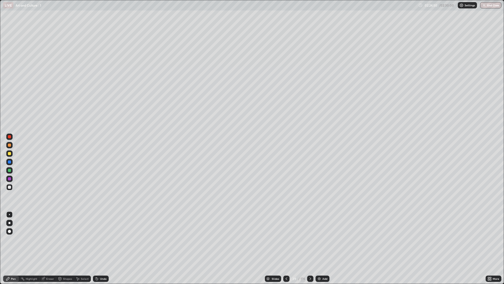
click at [102, 239] on div "Undo" at bounding box center [101, 278] width 16 height 6
click at [106, 239] on div "Undo" at bounding box center [101, 278] width 16 height 6
click at [437, 5] on div "02:25:26" at bounding box center [431, 5] width 15 height 3
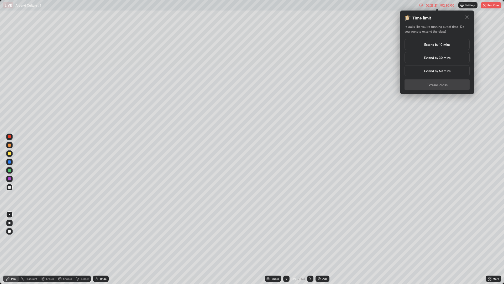
click at [439, 45] on h5 "Extend by 10 mins" at bounding box center [437, 44] width 26 height 5
click at [438, 87] on button "Extend class" at bounding box center [437, 84] width 65 height 11
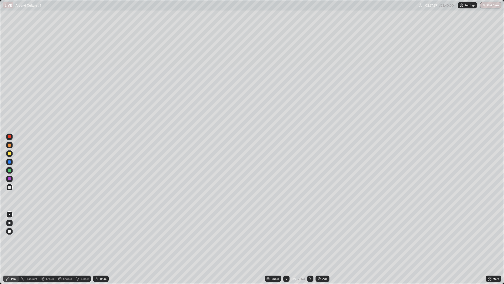
click at [312, 239] on div at bounding box center [310, 278] width 6 height 6
click at [104, 239] on div "Undo" at bounding box center [103, 278] width 7 height 3
click at [101, 239] on div "Undo" at bounding box center [101, 278] width 16 height 6
click at [11, 153] on div at bounding box center [9, 153] width 6 height 6
click at [308, 239] on icon at bounding box center [310, 278] width 4 height 4
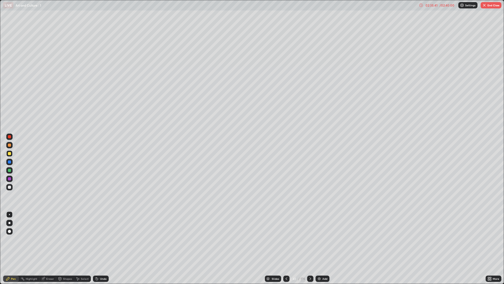
click at [493, 7] on button "End Class" at bounding box center [491, 5] width 21 height 6
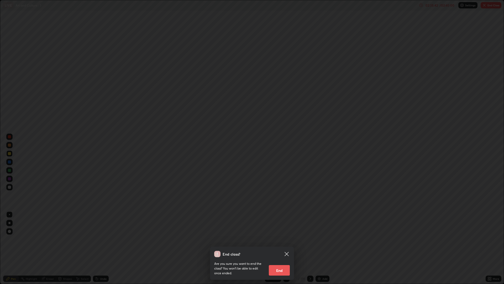
click at [282, 239] on button "End" at bounding box center [279, 270] width 21 height 11
